Goal: Task Accomplishment & Management: Use online tool/utility

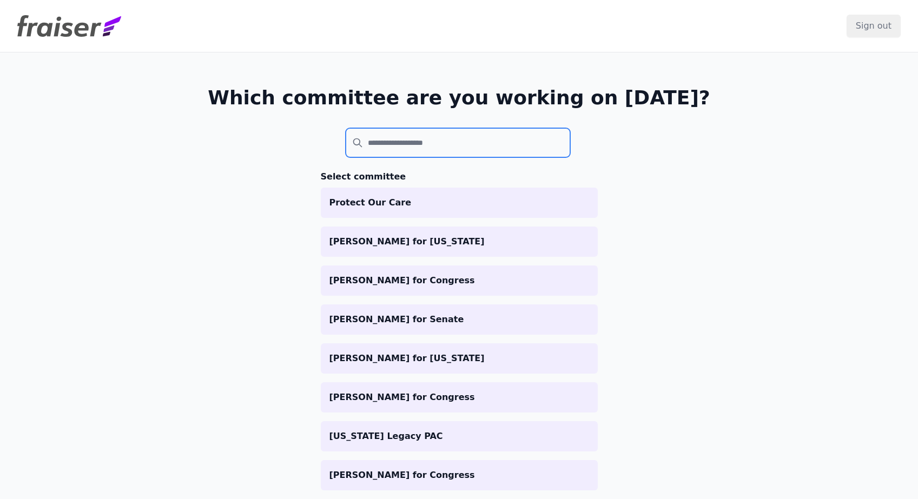
click at [394, 137] on input "search" at bounding box center [457, 142] width 225 height 29
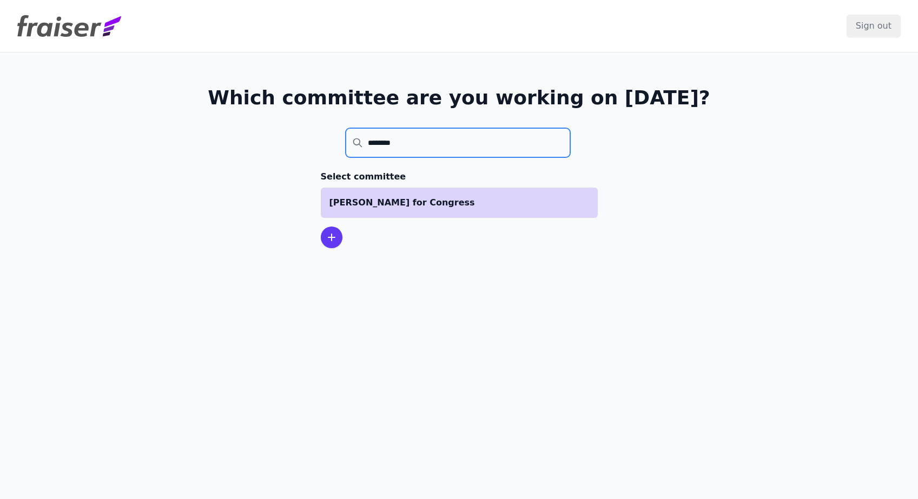
type input "********"
click at [418, 200] on p "[PERSON_NAME] for Congress" at bounding box center [459, 202] width 260 height 13
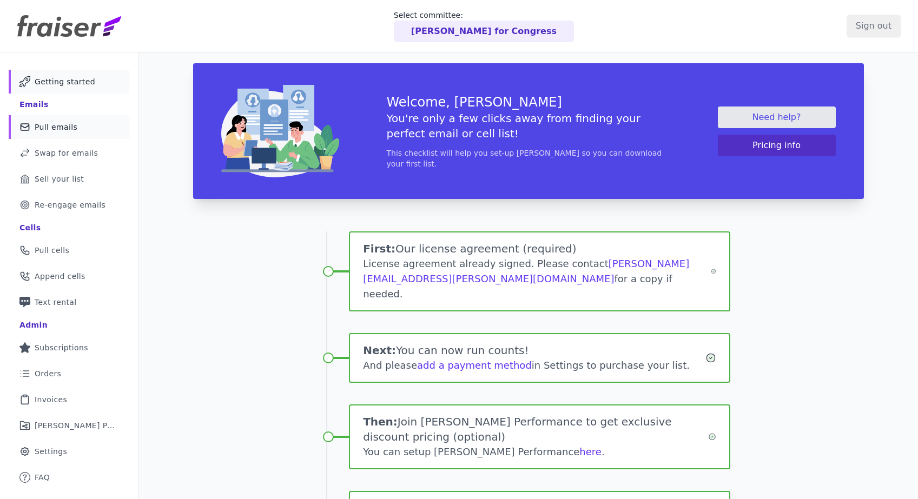
click at [57, 126] on span "Pull emails" at bounding box center [56, 127] width 43 height 11
